Goal: Task Accomplishment & Management: Complete application form

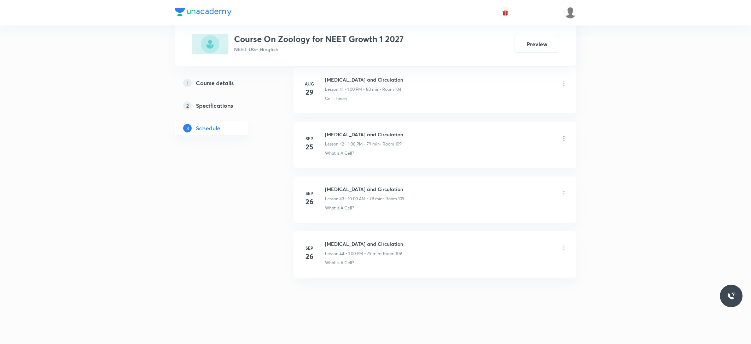
click at [340, 245] on h6 "[MEDICAL_DATA] and Circulation" at bounding box center [364, 243] width 78 height 7
copy h6 "[MEDICAL_DATA] and Circulation"
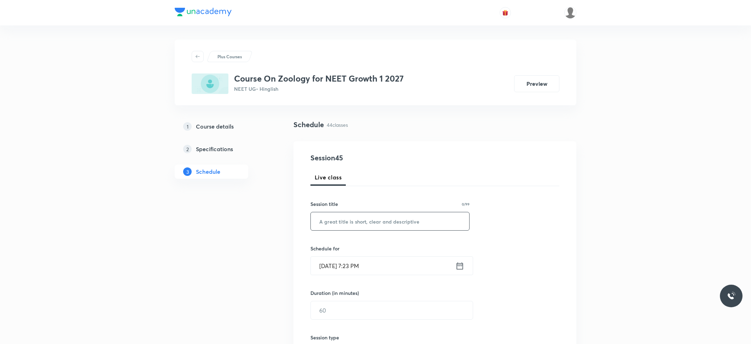
click at [378, 212] on input "text" at bounding box center [390, 221] width 158 height 18
paste input "[MEDICAL_DATA] and Circulation"
type input "[MEDICAL_DATA] and Circulation"
click at [397, 274] on input "[DATE] 7:23 PM" at bounding box center [383, 266] width 145 height 18
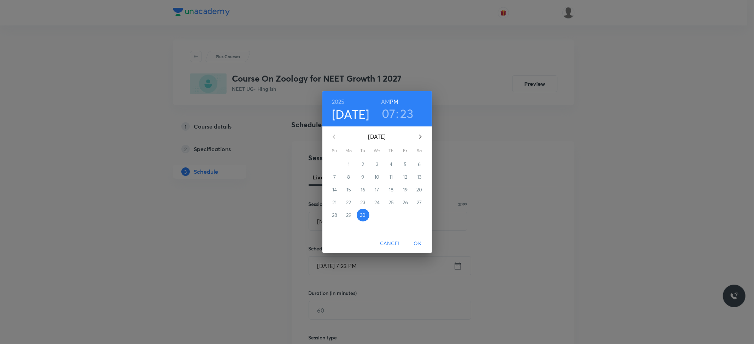
click at [419, 139] on icon "button" at bounding box center [420, 137] width 2 height 4
click at [405, 163] on p "3" at bounding box center [405, 164] width 2 height 7
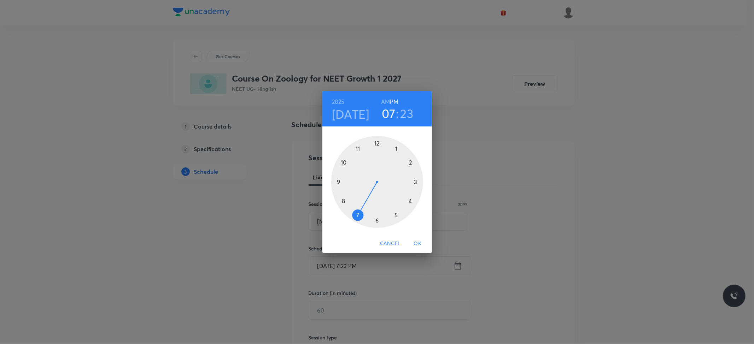
click at [387, 100] on h6 "AM" at bounding box center [385, 102] width 9 height 10
click at [345, 163] on div at bounding box center [377, 182] width 92 height 92
click at [377, 146] on div at bounding box center [377, 182] width 92 height 92
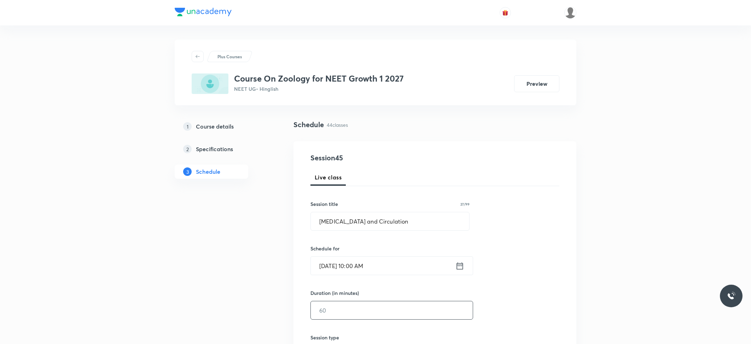
click at [346, 306] on input "text" at bounding box center [392, 311] width 162 height 18
type input "8"
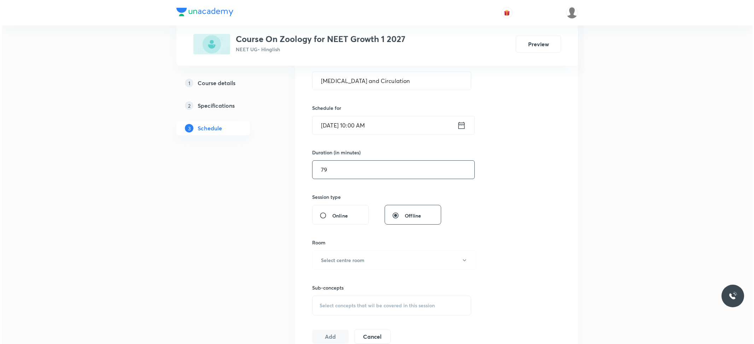
scroll to position [141, 0]
type input "79"
click at [338, 257] on h6 "Select centre room" at bounding box center [340, 259] width 43 height 7
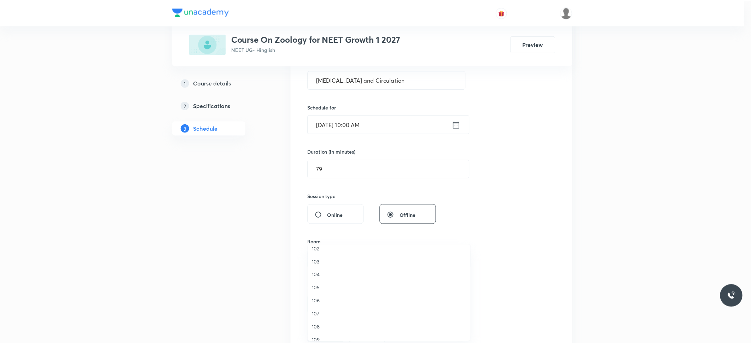
scroll to position [27, 0]
click at [326, 332] on span "109" at bounding box center [390, 332] width 155 height 7
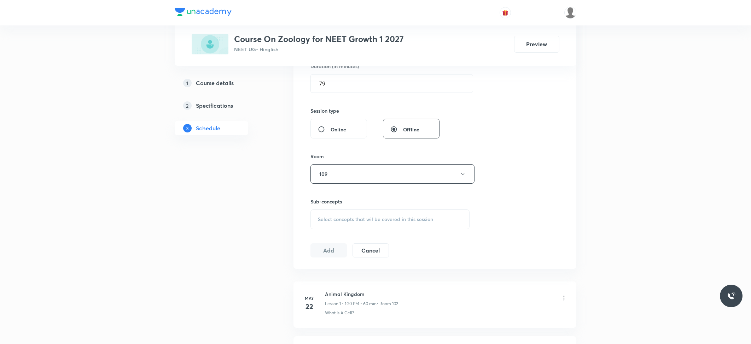
scroll to position [235, 0]
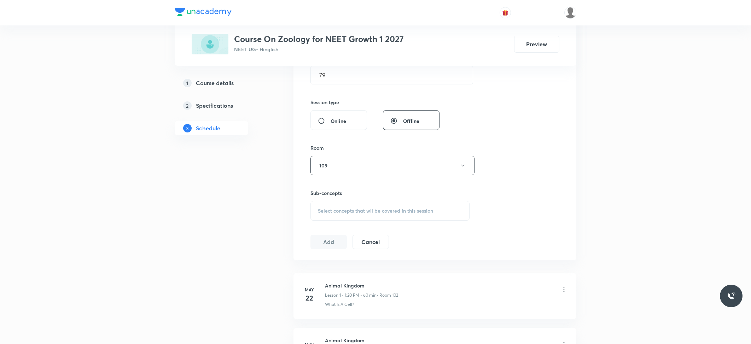
click at [338, 211] on span "Select concepts that wil be covered in this session" at bounding box center [375, 211] width 115 height 6
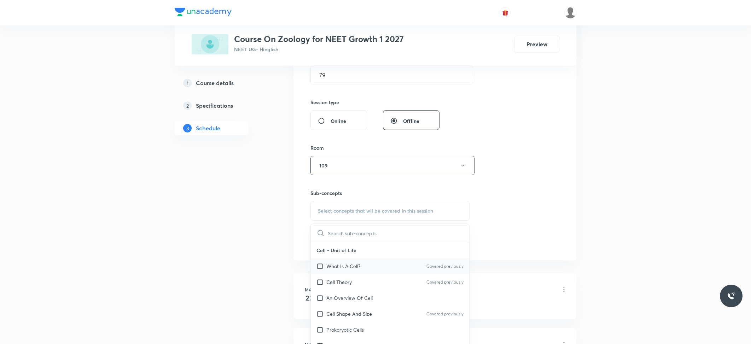
click at [336, 265] on p "What Is A Cell?" at bounding box center [343, 266] width 34 height 7
checkbox input "true"
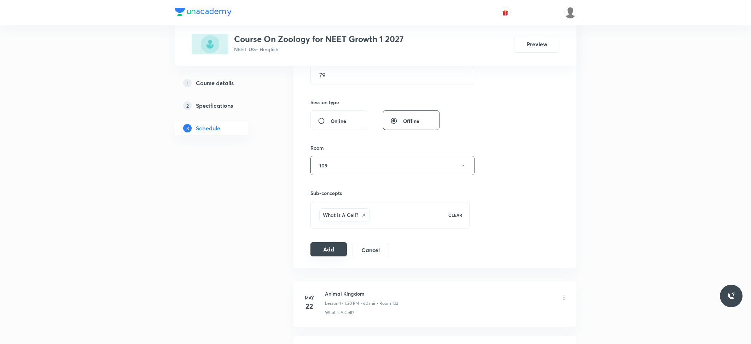
click at [317, 249] on button "Add" at bounding box center [328, 250] width 36 height 14
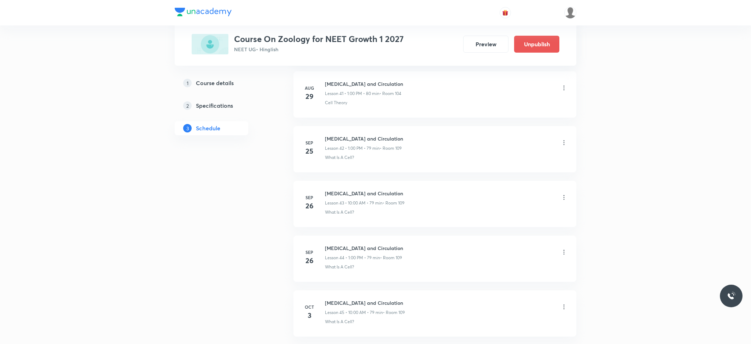
scroll to position [2374, 0]
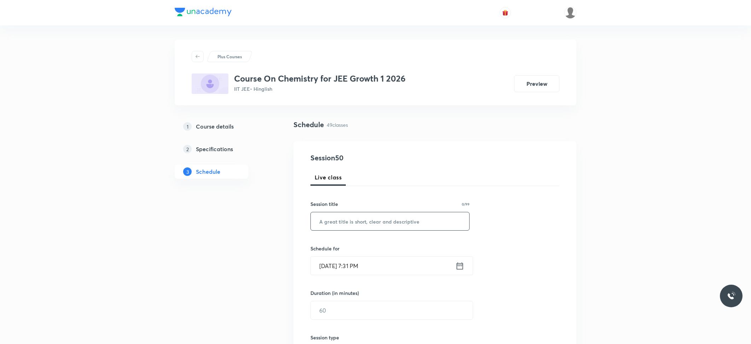
click at [404, 221] on input "text" at bounding box center [390, 221] width 158 height 18
click at [405, 199] on div "Session 50 Live class Session title 0/99 ​ Schedule for Sep 30, 2025, 7:31 PM ​…" at bounding box center [434, 319] width 249 height 332
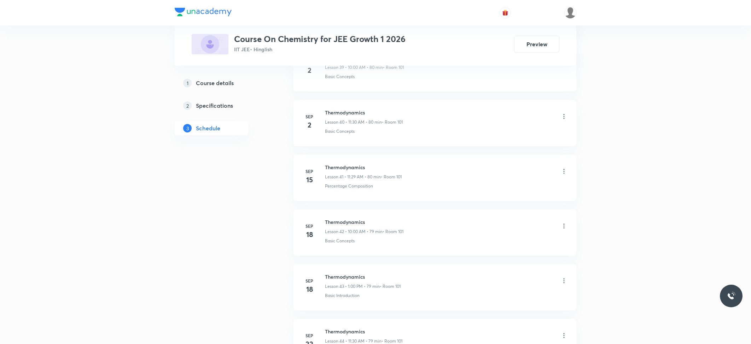
scroll to position [2919, 0]
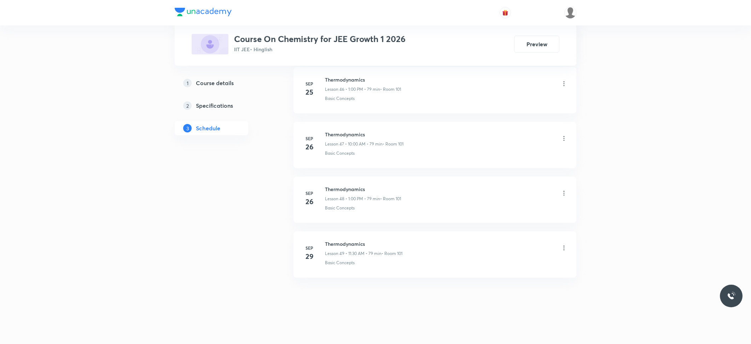
click at [331, 242] on h6 "Thermodynamics" at bounding box center [363, 243] width 77 height 7
copy h6 "Thermodynamics"
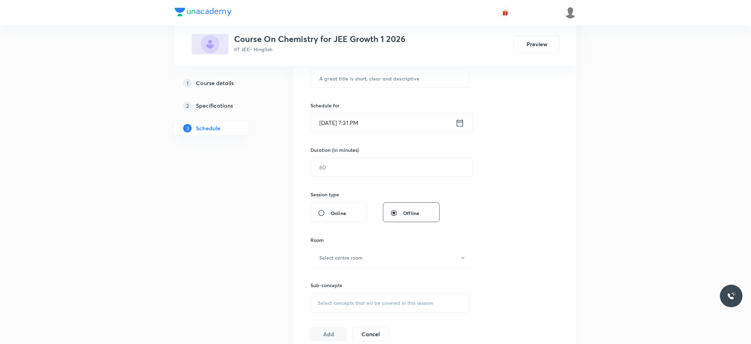
scroll to position [0, 0]
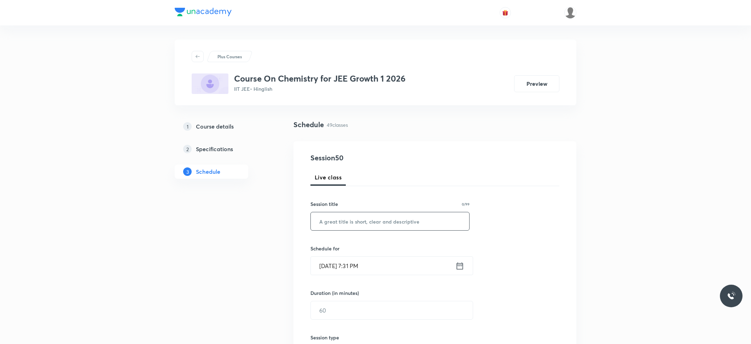
click at [357, 220] on input "text" at bounding box center [390, 221] width 158 height 18
paste input "Thermodynamics"
type input "Thermodynamics"
click at [340, 268] on input "Sep 30, 2025, 7:31 PM" at bounding box center [383, 266] width 145 height 18
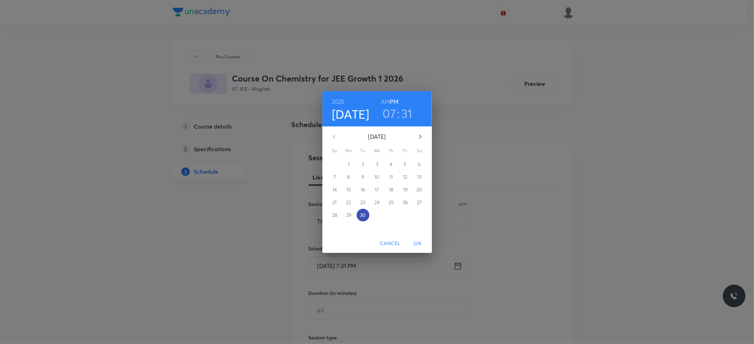
click at [362, 216] on p "30" at bounding box center [363, 215] width 6 height 7
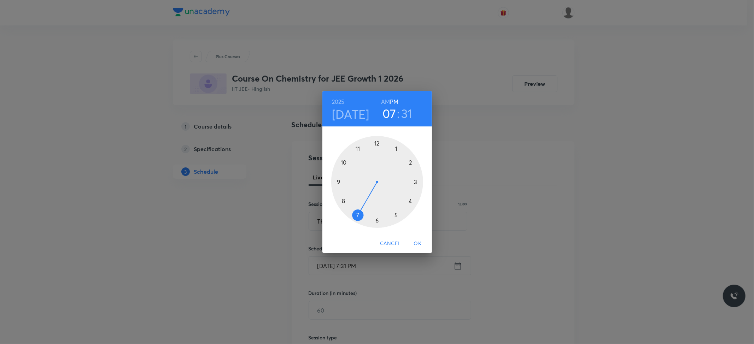
click at [385, 101] on h6 "AM" at bounding box center [385, 102] width 9 height 10
click at [344, 163] on div at bounding box center [377, 182] width 92 height 92
click at [378, 146] on div at bounding box center [377, 182] width 92 height 92
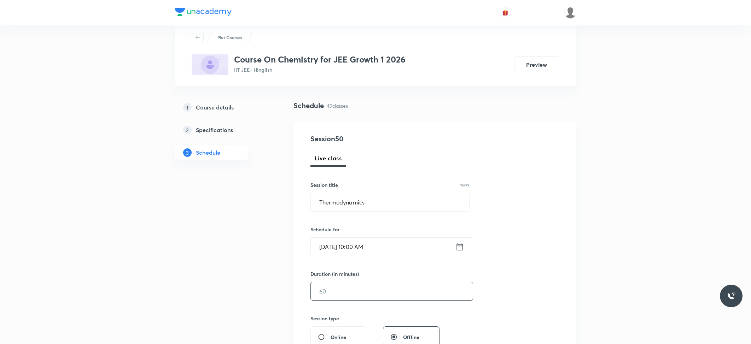
scroll to position [47, 0]
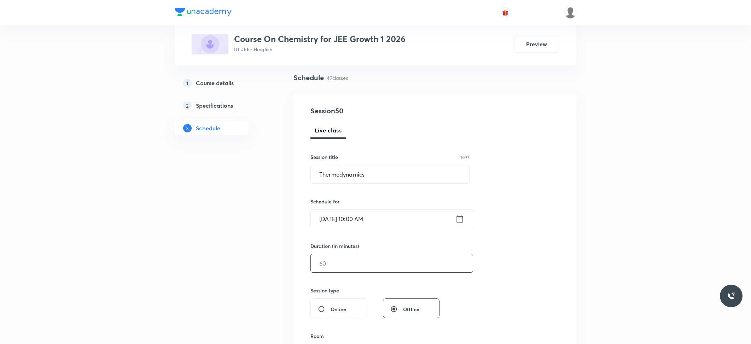
click at [339, 261] on input "text" at bounding box center [392, 264] width 162 height 18
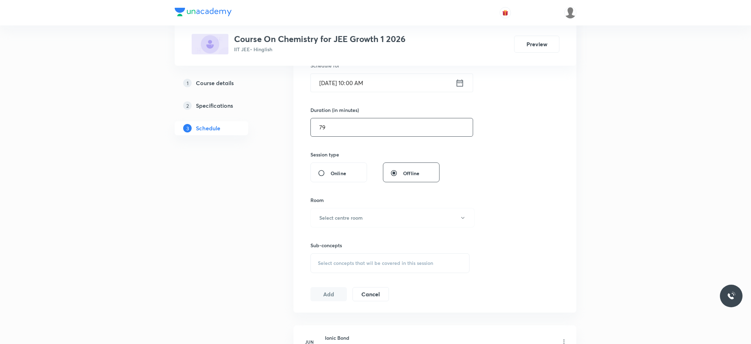
scroll to position [188, 0]
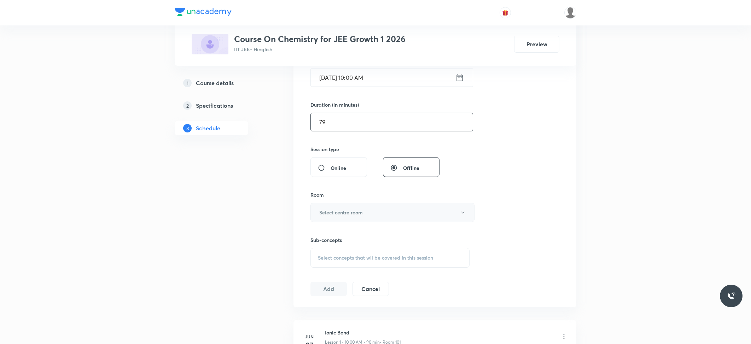
type input "79"
click at [357, 214] on h6 "Select centre room" at bounding box center [340, 212] width 43 height 7
click at [331, 236] on span "101" at bounding box center [390, 236] width 155 height 7
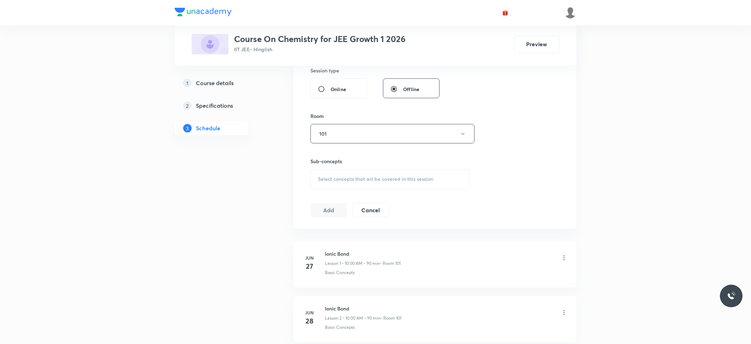
scroll to position [283, 0]
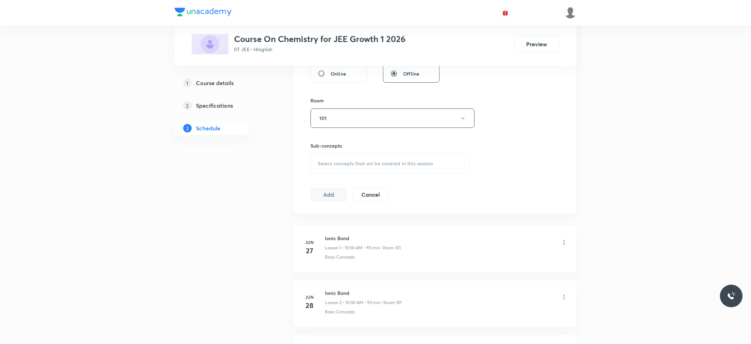
click at [399, 161] on span "Select concepts that wil be covered in this session" at bounding box center [375, 164] width 115 height 6
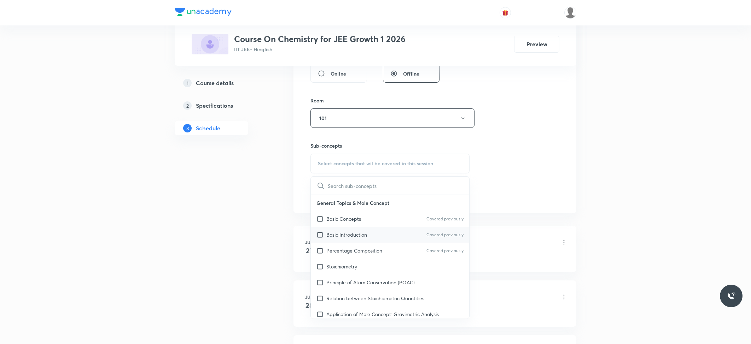
click at [340, 231] on div "Basic Introduction Covered previously" at bounding box center [390, 235] width 158 height 16
checkbox input "true"
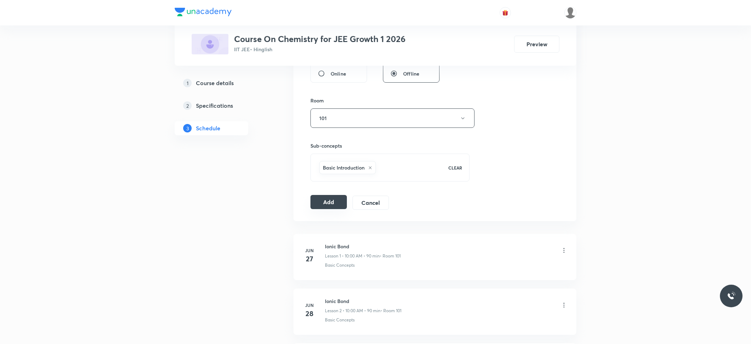
click at [334, 206] on button "Add" at bounding box center [328, 202] width 36 height 14
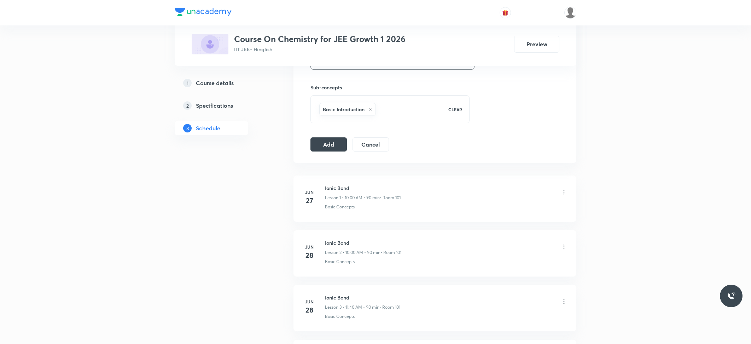
scroll to position [235, 0]
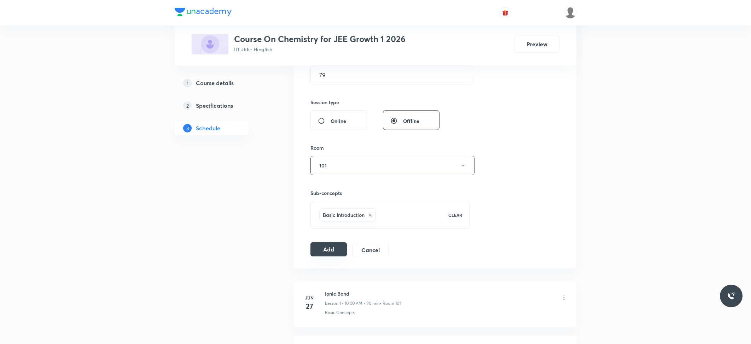
click at [321, 246] on button "Add" at bounding box center [328, 250] width 36 height 14
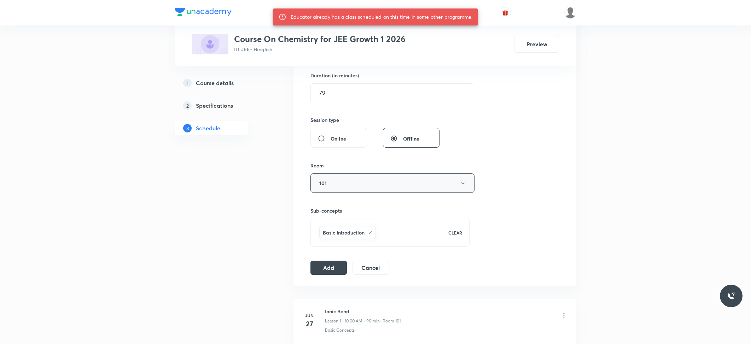
scroll to position [0, 0]
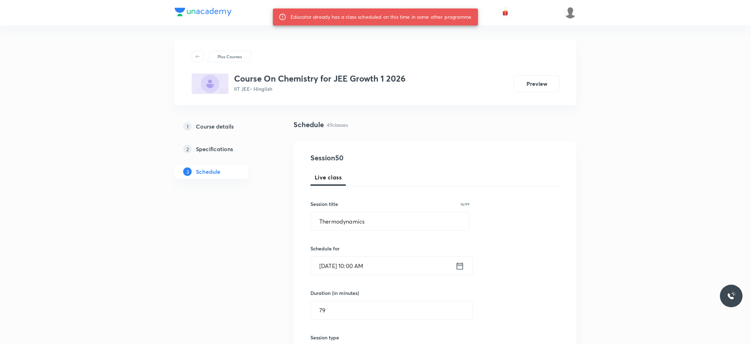
click at [374, 267] on input "Sep 30, 2025, 10:00 AM" at bounding box center [383, 266] width 145 height 18
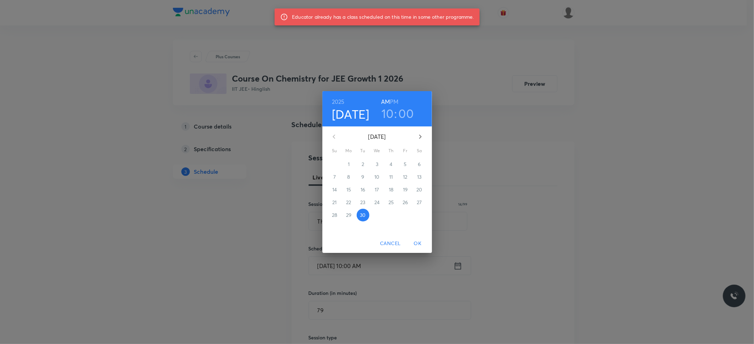
click at [419, 136] on icon "button" at bounding box center [420, 137] width 8 height 8
click at [404, 163] on p "3" at bounding box center [405, 164] width 2 height 7
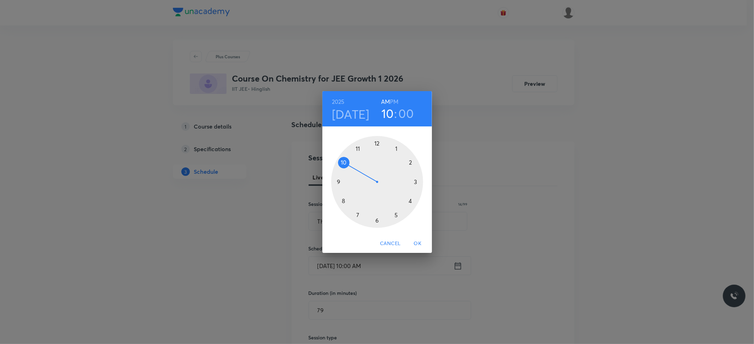
click at [343, 163] on div at bounding box center [377, 182] width 92 height 92
click at [376, 142] on div at bounding box center [377, 182] width 92 height 92
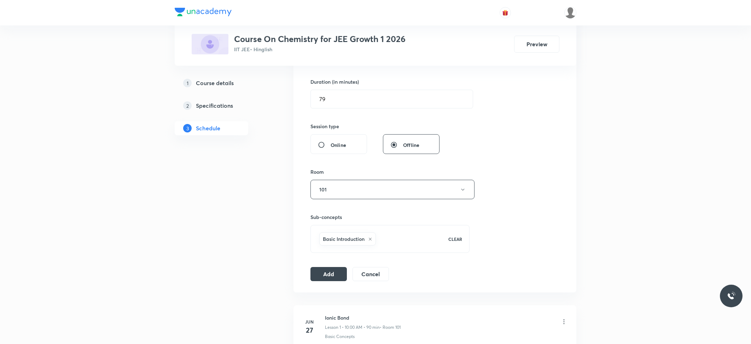
scroll to position [235, 0]
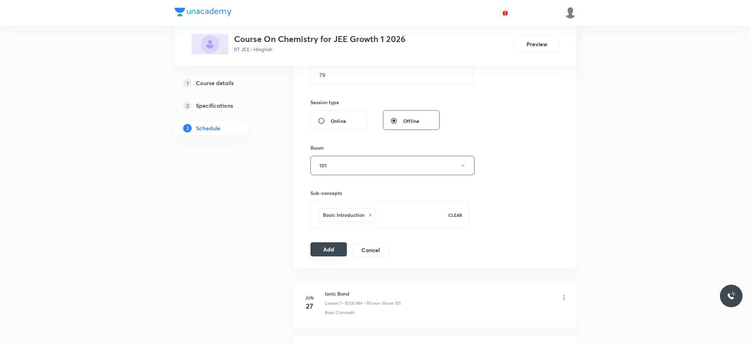
click at [336, 249] on button "Add" at bounding box center [328, 250] width 36 height 14
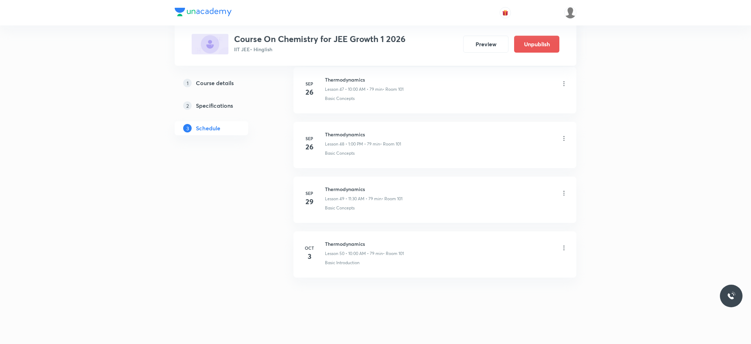
scroll to position [0, 0]
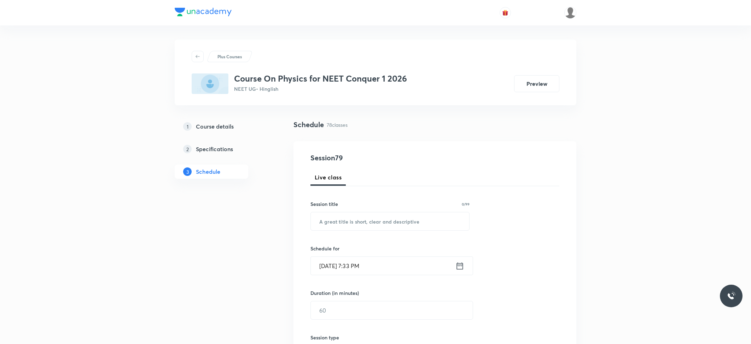
scroll to position [4516, 0]
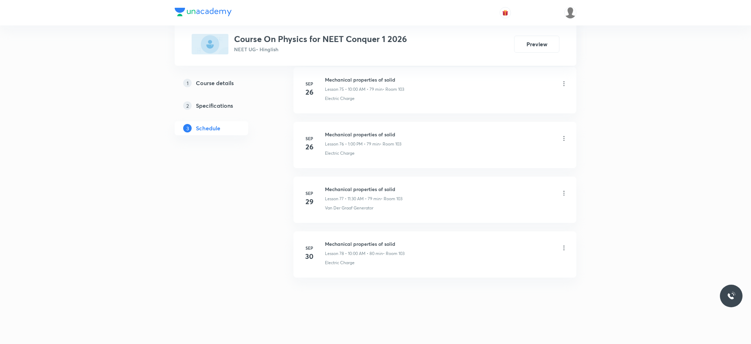
click at [349, 247] on h6 "Mechanical properties of solid" at bounding box center [365, 243] width 80 height 7
copy h6 "Mechanical properties of solid"
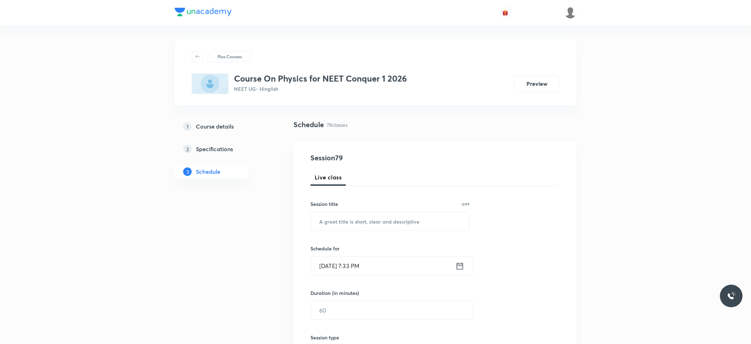
click at [354, 209] on div "Session title 0/99 ​" at bounding box center [389, 215] width 159 height 30
click at [362, 227] on input "text" at bounding box center [390, 221] width 158 height 18
paste input "Mechanical properties of solid"
type input "Mechanical properties of solid"
click at [360, 264] on input "[DATE] 7:33 PM" at bounding box center [383, 266] width 145 height 18
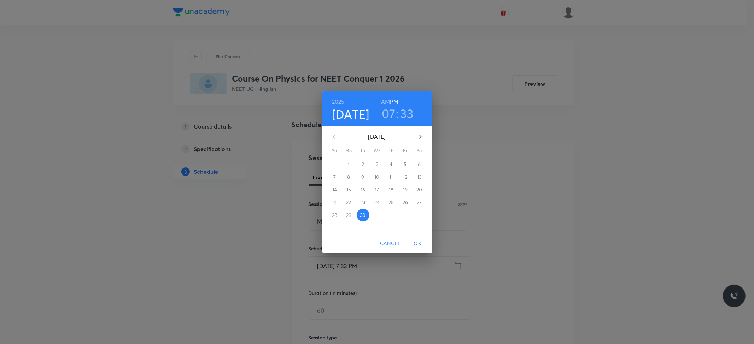
click at [420, 134] on icon "button" at bounding box center [420, 137] width 8 height 8
click at [406, 162] on p "3" at bounding box center [405, 164] width 2 height 7
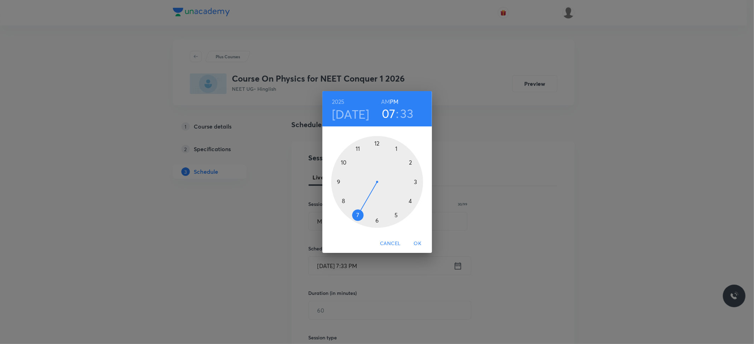
click at [383, 105] on h6 "AM" at bounding box center [385, 102] width 9 height 10
click at [344, 162] on div at bounding box center [377, 182] width 92 height 92
click at [377, 144] on div at bounding box center [377, 182] width 92 height 92
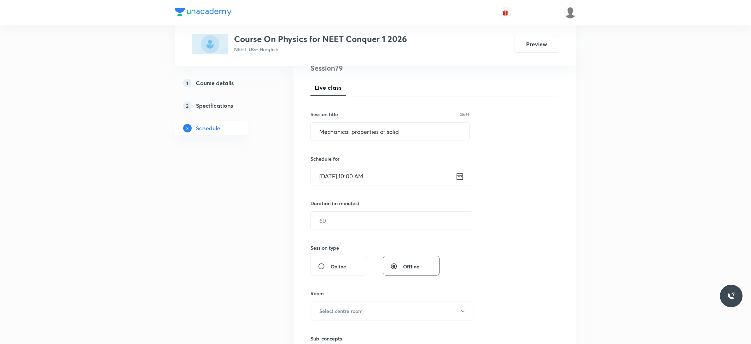
scroll to position [94, 0]
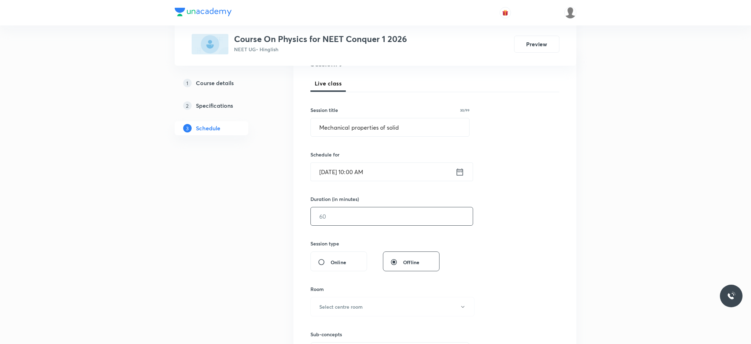
click at [343, 223] on input "text" at bounding box center [392, 217] width 162 height 18
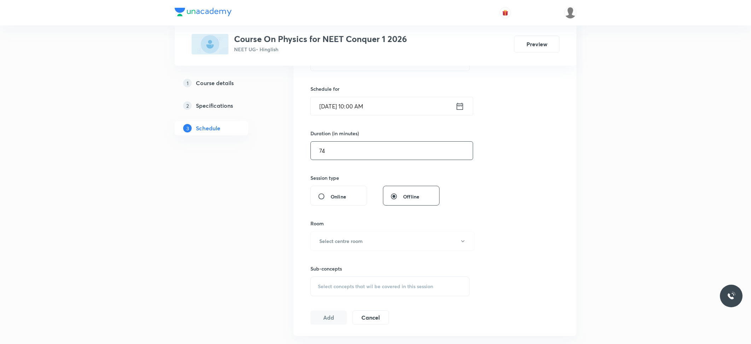
scroll to position [188, 0]
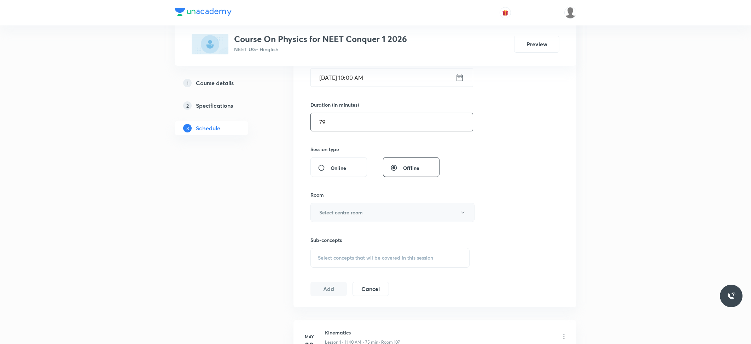
type input "79"
click at [344, 211] on h6 "Select centre room" at bounding box center [340, 212] width 43 height 7
click at [316, 263] on span "103" at bounding box center [390, 262] width 155 height 7
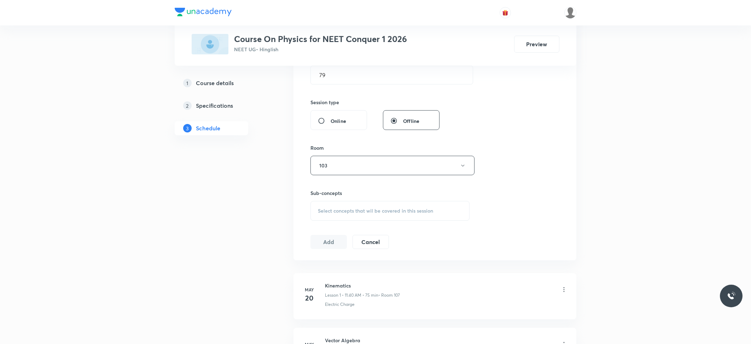
click at [352, 211] on span "Select concepts that wil be covered in this session" at bounding box center [375, 211] width 115 height 6
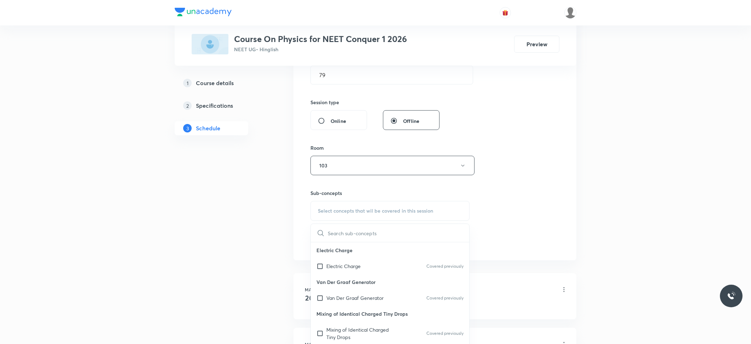
click at [328, 290] on p "Van Der Graaf Generator" at bounding box center [390, 282] width 158 height 16
click at [329, 296] on p "Van Der Graaf Generator" at bounding box center [354, 297] width 57 height 7
checkbox input "true"
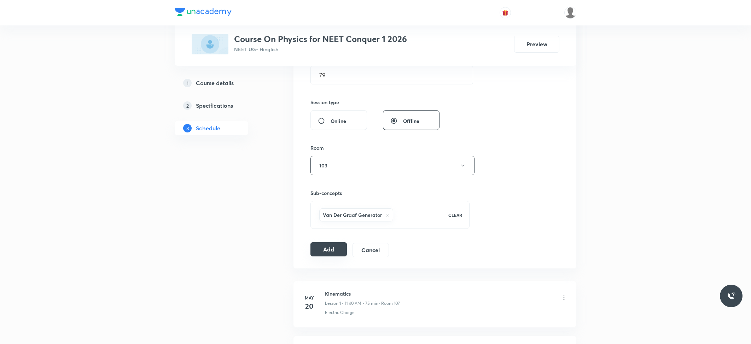
click at [321, 257] on button "Add" at bounding box center [328, 250] width 36 height 14
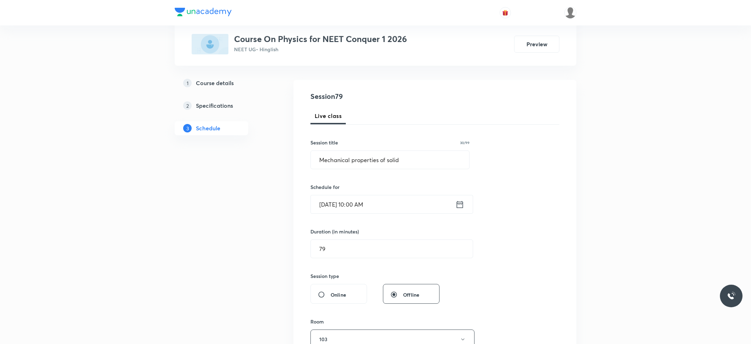
scroll to position [47, 0]
